Goal: Task Accomplishment & Management: Complete application form

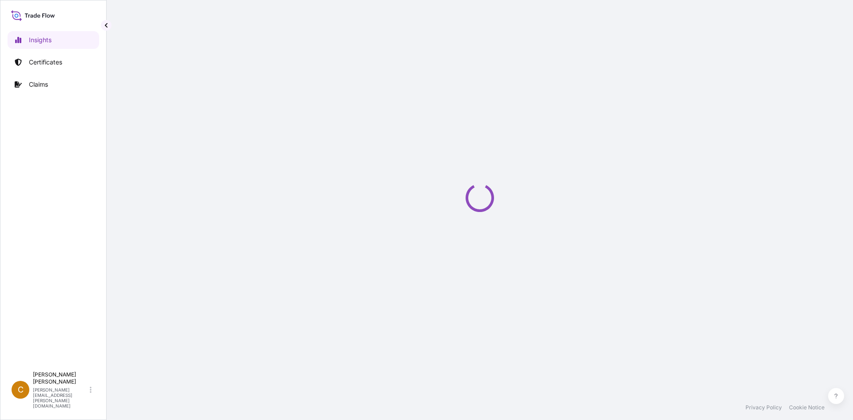
select select "2025"
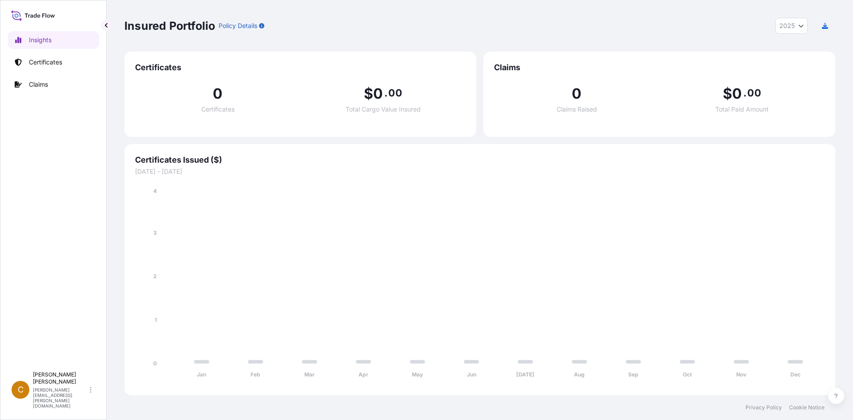
click at [425, 20] on div "Insured Portfolio Policy Details 2025 2025 2024 2023 2022" at bounding box center [479, 26] width 711 height 16
click at [47, 68] on link "Certificates" at bounding box center [54, 62] width 92 height 18
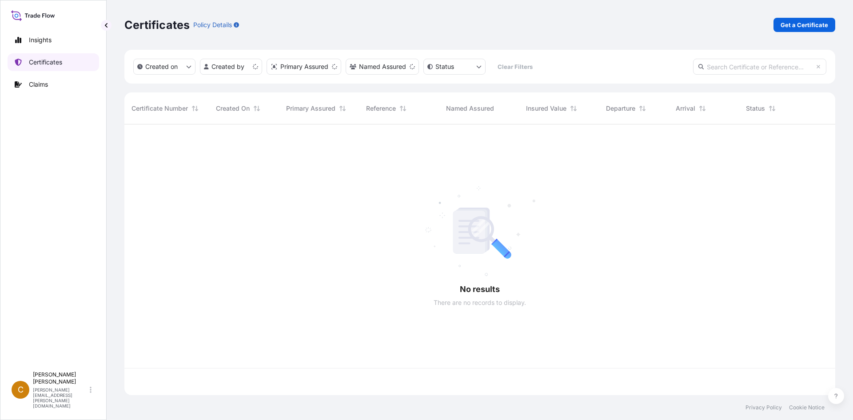
scroll to position [269, 704]
click at [794, 24] on p "Get a Certificate" at bounding box center [805, 24] width 48 height 9
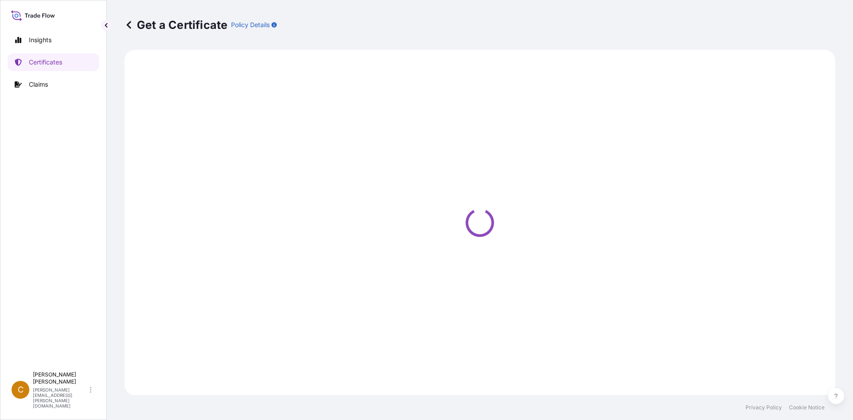
select select "Sea"
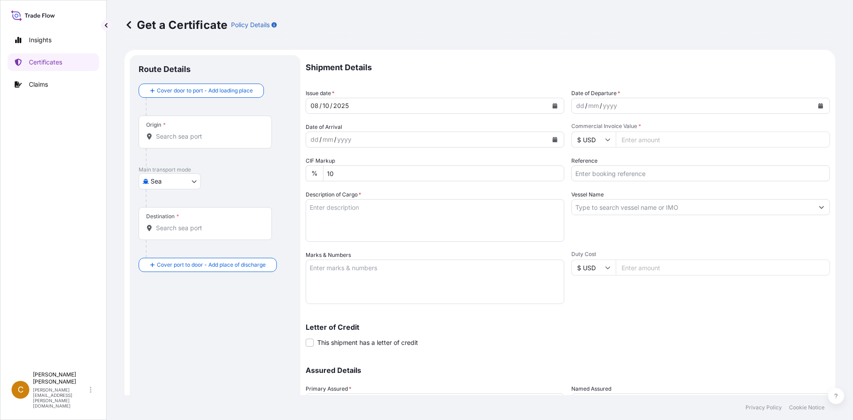
click at [168, 131] on div "Origin *" at bounding box center [205, 132] width 133 height 33
click at [168, 132] on input "Origin *" at bounding box center [208, 136] width 105 height 9
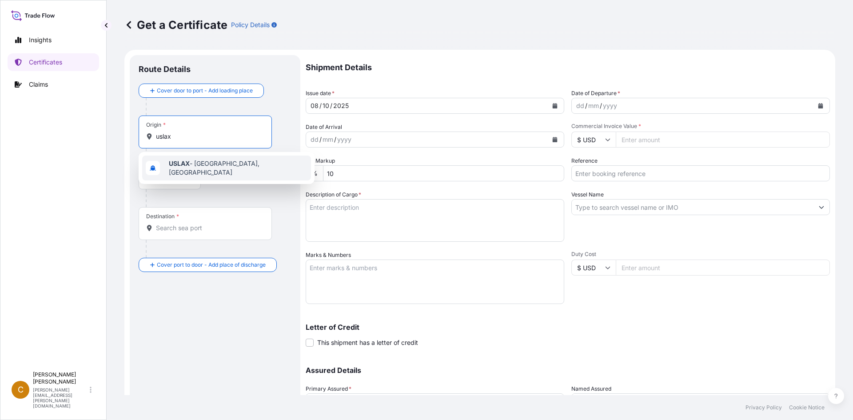
click at [212, 167] on span "USLAX - [GEOGRAPHIC_DATA], [GEOGRAPHIC_DATA]" at bounding box center [238, 168] width 139 height 18
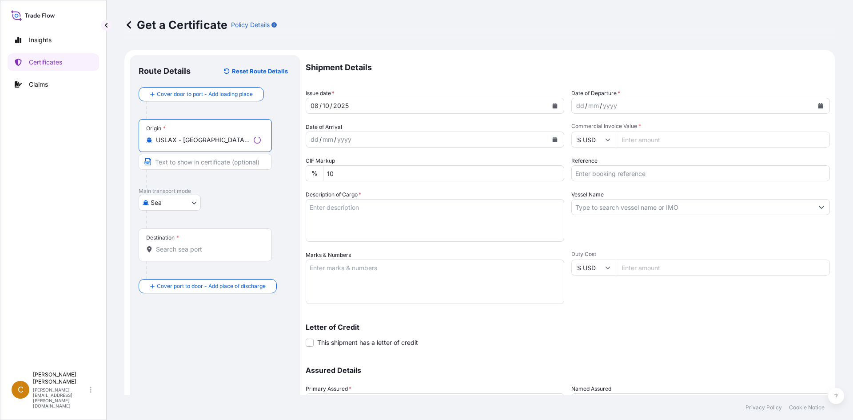
type input "USLAX - [GEOGRAPHIC_DATA], [GEOGRAPHIC_DATA]"
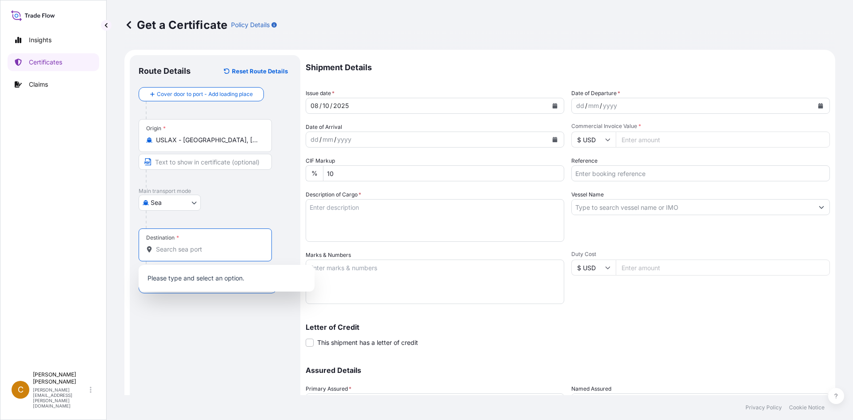
click at [218, 247] on input "Destination *" at bounding box center [208, 249] width 105 height 9
click at [228, 282] on span "VNHPH - Haiphong, [GEOGRAPHIC_DATA]" at bounding box center [230, 279] width 122 height 9
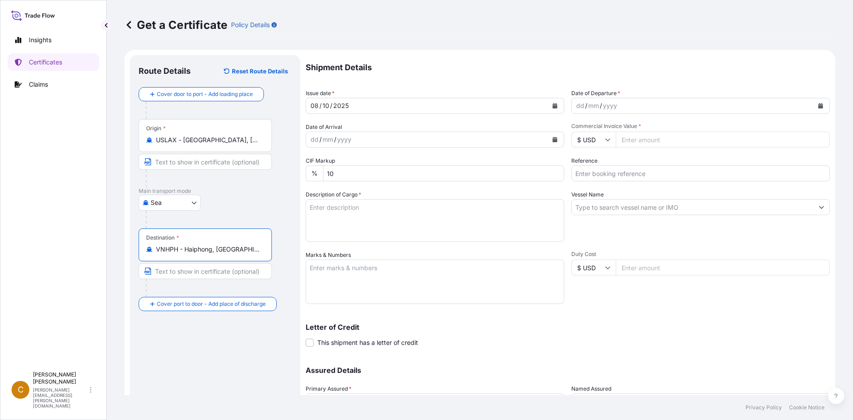
type input "VNHPH - Haiphong, [GEOGRAPHIC_DATA]"
click at [689, 108] on div "dd / mm / yyyy" at bounding box center [693, 106] width 242 height 16
click at [610, 111] on div "yyyy" at bounding box center [610, 105] width 16 height 11
click at [814, 109] on button "Calendar" at bounding box center [821, 106] width 14 height 14
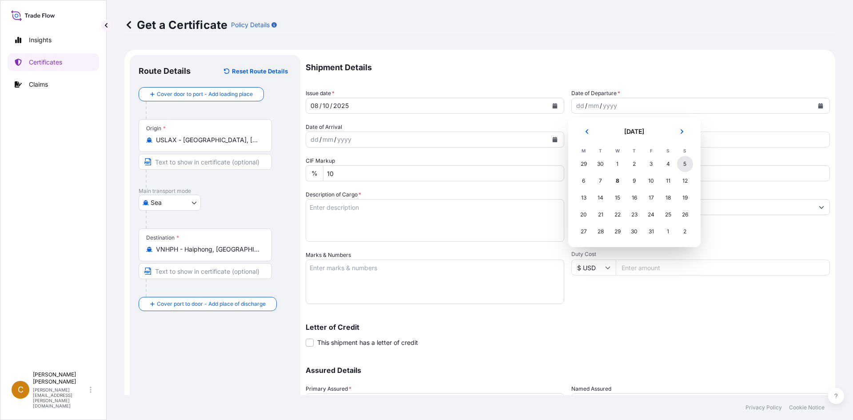
click at [681, 164] on div "5" at bounding box center [685, 164] width 16 height 16
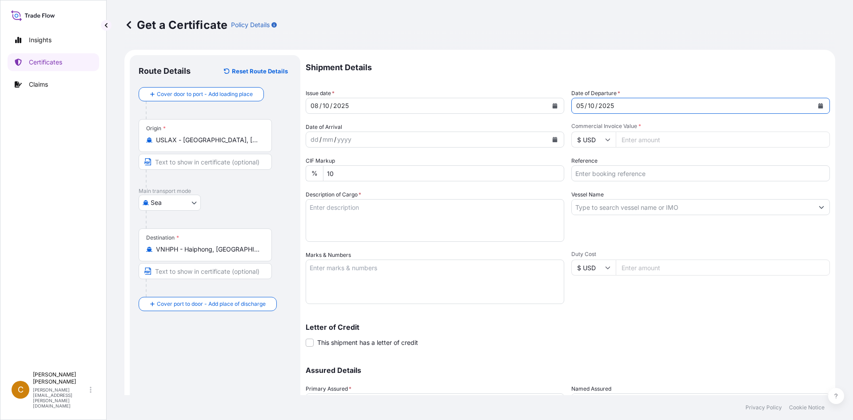
click at [414, 140] on div "dd / mm / yyyy" at bounding box center [427, 140] width 242 height 16
click at [553, 140] on icon "Calendar" at bounding box center [555, 139] width 5 height 5
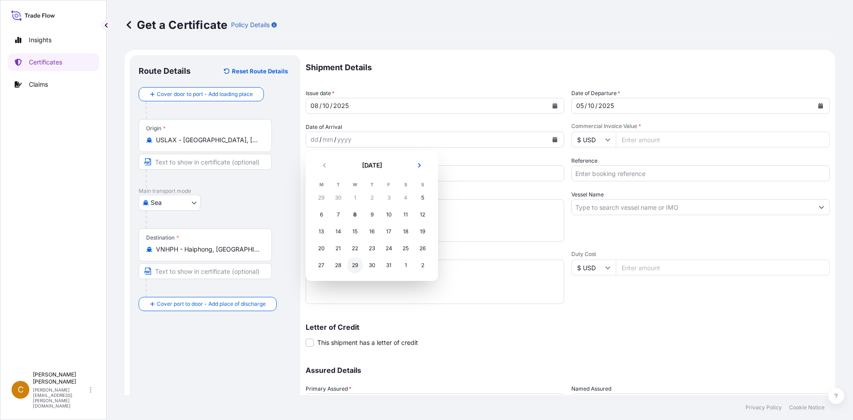
click at [351, 263] on div "29" at bounding box center [355, 265] width 16 height 16
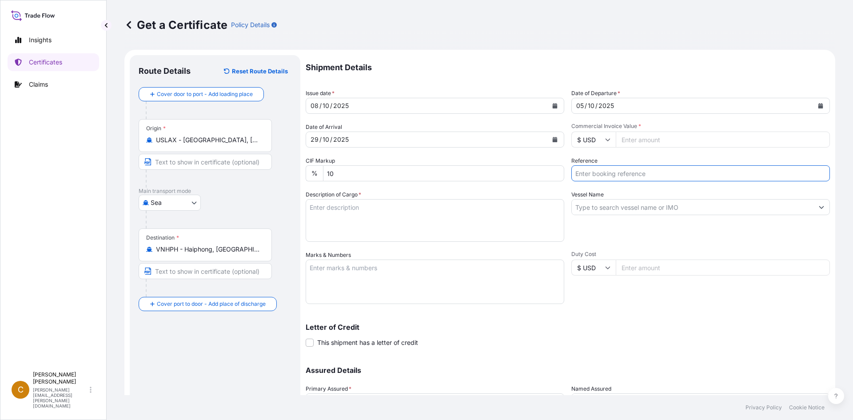
drag, startPoint x: 615, startPoint y: 173, endPoint x: 704, endPoint y: 177, distance: 89.4
click at [615, 173] on input "Reference" at bounding box center [700, 173] width 259 height 16
click at [590, 173] on input "Reference" at bounding box center [700, 173] width 259 height 16
paste input "SCVG0115536"
click at [661, 172] on input "SCVG0115536 /" at bounding box center [700, 173] width 259 height 16
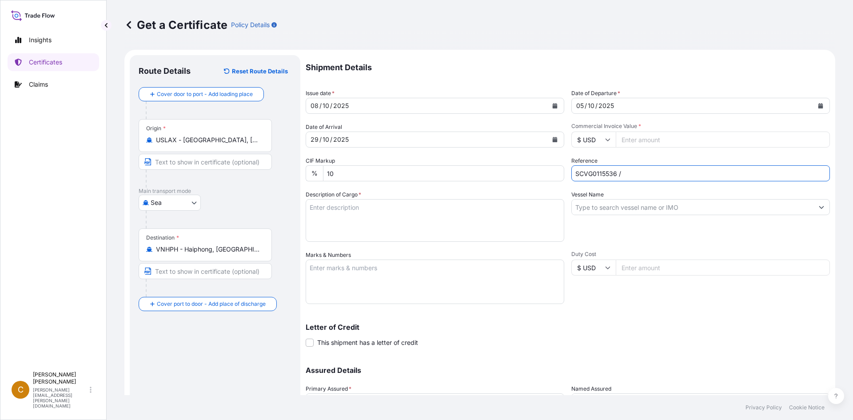
paste input "1032416,"
type input "SCVG0115536 / 1032416"
click at [664, 201] on input "Vessel Name" at bounding box center [693, 207] width 242 height 16
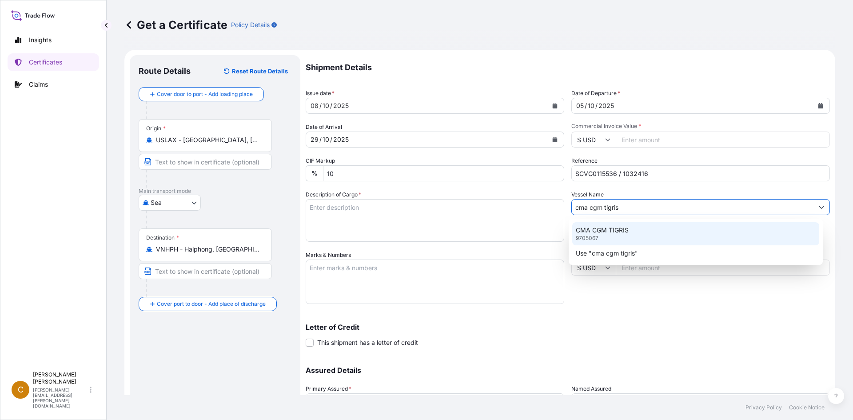
click at [676, 235] on div "CMA CGM TIGRIS 9705067" at bounding box center [695, 233] width 247 height 23
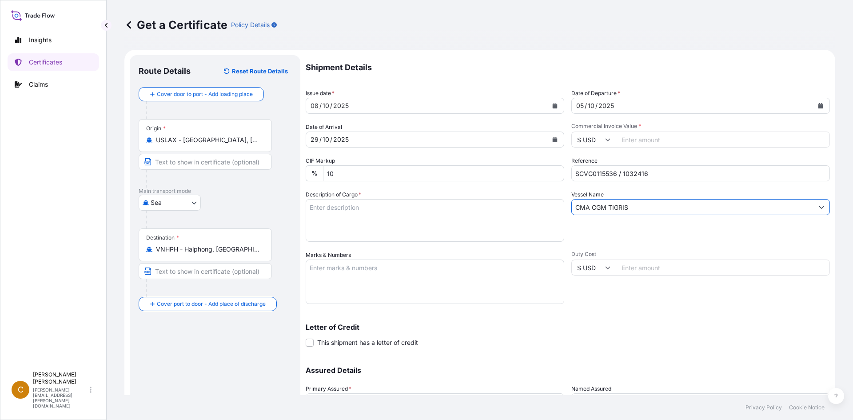
type input "CMA CGM TIGRIS"
click at [643, 142] on input "Commercial Invoice Value *" at bounding box center [723, 140] width 214 height 16
type input "118412"
click at [470, 222] on textarea "Description of Cargo *" at bounding box center [435, 220] width 259 height 43
paste textarea "KELCOGEL APB,20KG,BAG HS-Code: 39 13 90"
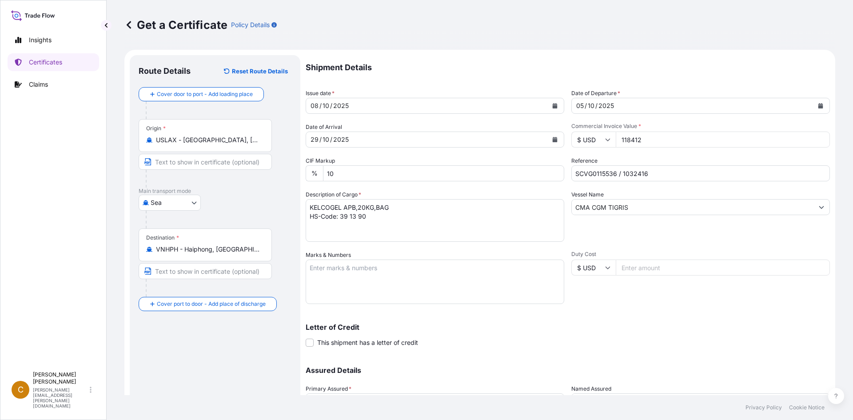
click at [351, 217] on textarea "KELCOGEL APB,20KG,BAG HS-Code: 39 13 90" at bounding box center [435, 220] width 259 height 43
click at [354, 222] on textarea "KELCOGEL APB,20KG,BAG HS-Code: 39 13 90" at bounding box center [435, 220] width 259 height 43
paste textarea "140 Bags of net 20 KG each on 4 Heat Treated Pallets"
click at [340, 237] on textarea "KELCOGEL APB,20KG,BAG HS-Code: 39 13 90 140 Bags of net 20 KG each on 4 Heat Tr…" at bounding box center [435, 220] width 259 height 43
paste textarea "TRHU5999392"
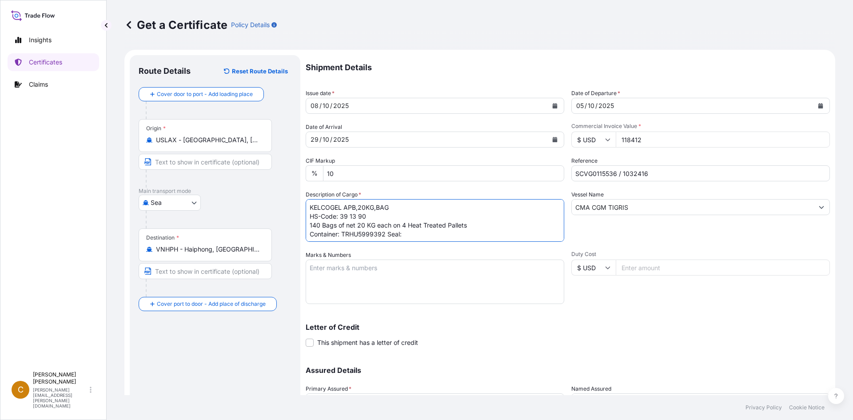
click at [535, 233] on textarea "KELCOGEL APB,20KG,BAG HS-Code: 39 13 90 140 Bags of net 20 KG each on 4 Heat Tr…" at bounding box center [435, 220] width 259 height 43
paste textarea "100893"
type textarea "KELCOGEL APB,20KG,BAG HS-Code: 39 13 90 140 Bags of net 20 KG each on 4 Heat Tr…"
click at [416, 280] on textarea "Marks & Numbers" at bounding box center [435, 281] width 259 height 44
click at [390, 285] on textarea "Marks & Numbers" at bounding box center [435, 281] width 259 height 44
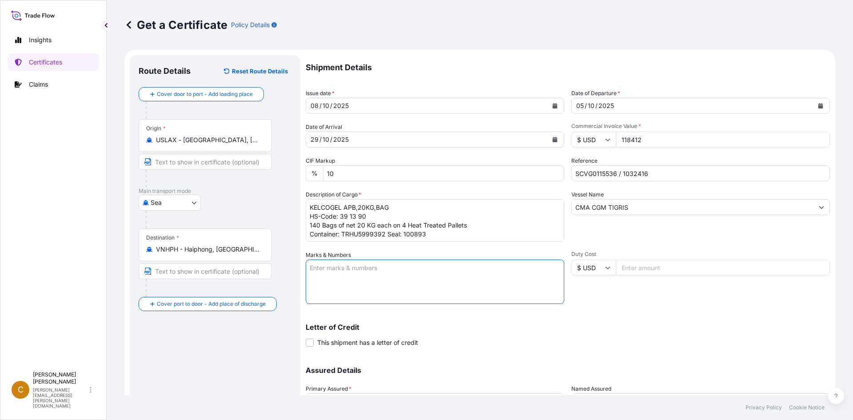
paste textarea "VICTA TRADING CORPORATION"
type textarea "VICTA TRADING CORPORATION"
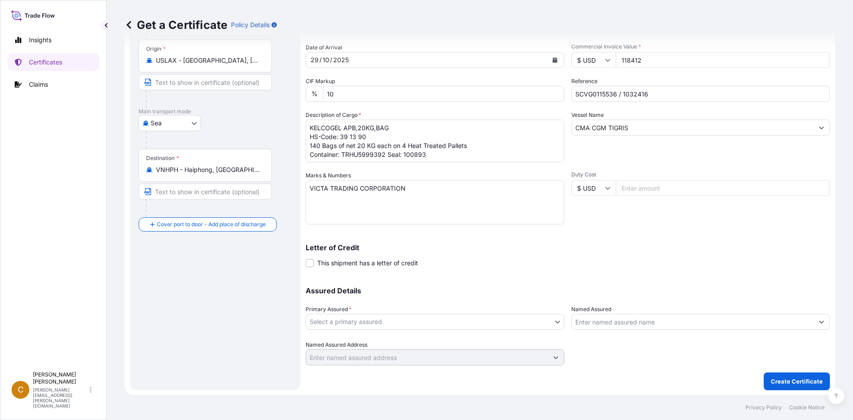
scroll to position [80, 0]
click at [502, 14] on div "Get a Certificate Policy Details" at bounding box center [479, 25] width 711 height 50
click at [407, 321] on body "Insights Certificates Claims C Clayton James [EMAIL_ADDRESS][PERSON_NAME][DOMAI…" at bounding box center [426, 210] width 853 height 420
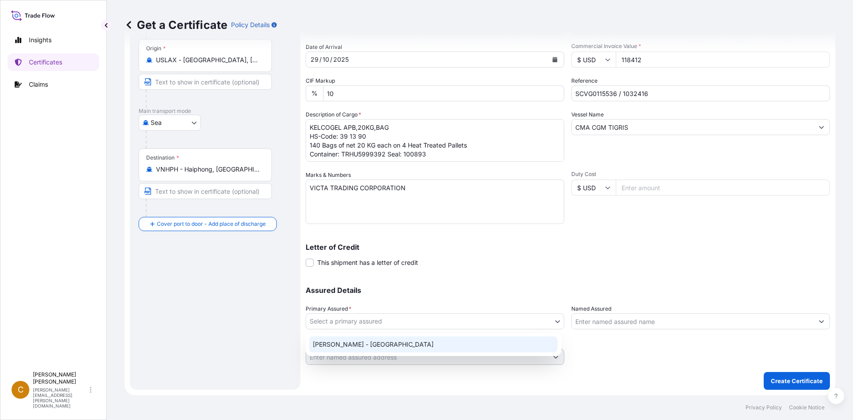
click at [434, 341] on div "[PERSON_NAME] - [GEOGRAPHIC_DATA]" at bounding box center [433, 344] width 248 height 16
select select "31650"
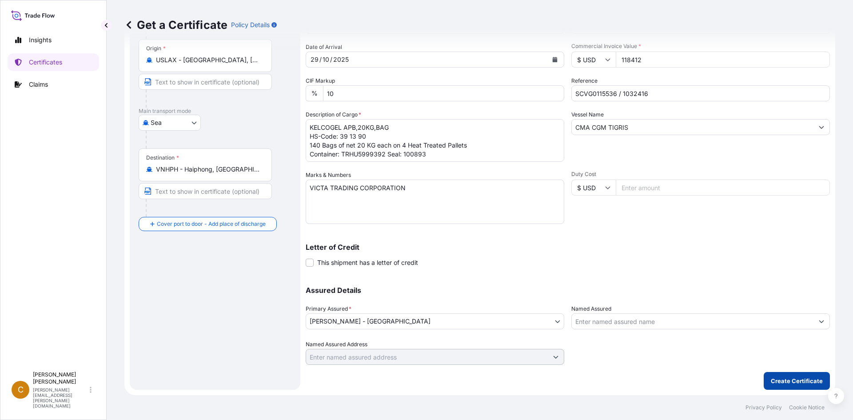
click at [798, 383] on p "Create Certificate" at bounding box center [797, 380] width 52 height 9
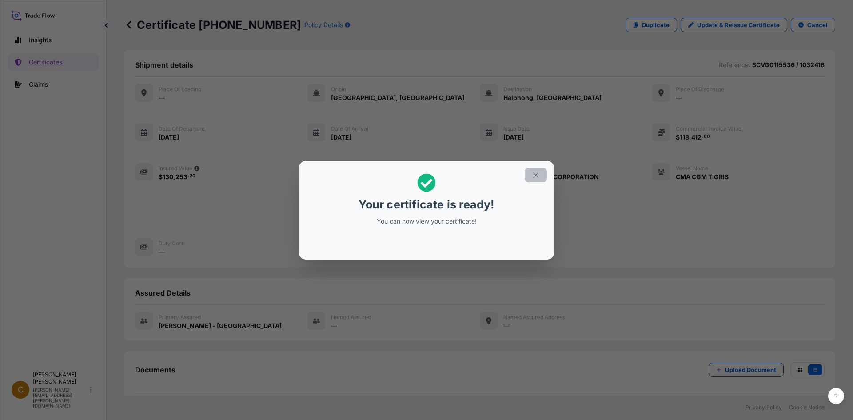
click at [540, 177] on button "button" at bounding box center [536, 175] width 22 height 14
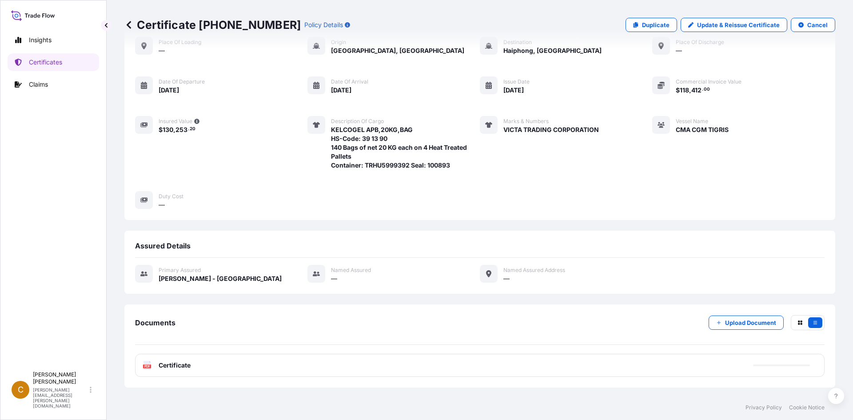
scroll to position [95, 0]
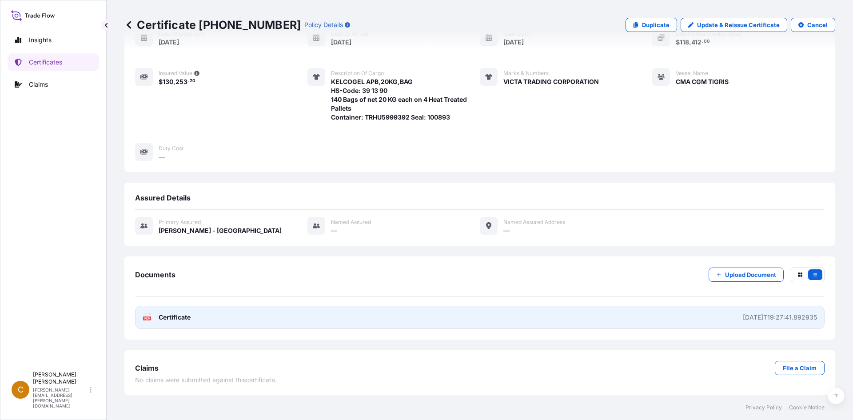
click at [164, 322] on link "PDF Certificate [DATE]T19:27:41.892935" at bounding box center [480, 317] width 690 height 23
